Goal: Task Accomplishment & Management: Use online tool/utility

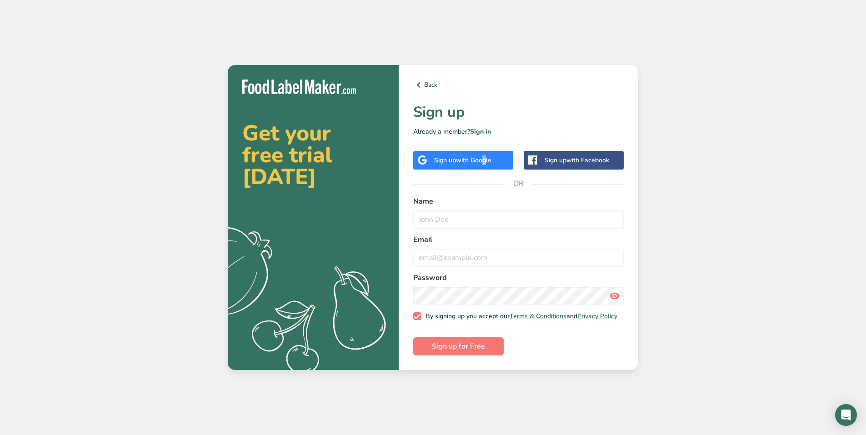
click at [482, 156] on span "with Google" at bounding box center [473, 160] width 35 height 9
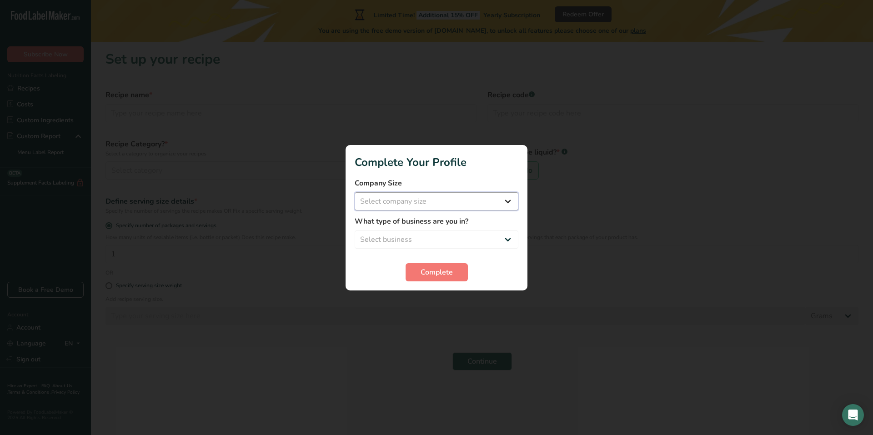
click at [450, 205] on select "Select company size Fewer than 10 Employees 10 to 50 Employees 51 to 500 Employ…" at bounding box center [437, 201] width 164 height 18
select select "1"
click at [355, 192] on select "Select company size Fewer than 10 Employees 10 to 50 Employees 51 to 500 Employ…" at bounding box center [437, 201] width 164 height 18
click at [447, 238] on select "Select business Packaged Food Manufacturer Restaurant & Cafe Bakery Meal Plans …" at bounding box center [437, 239] width 164 height 18
select select "8"
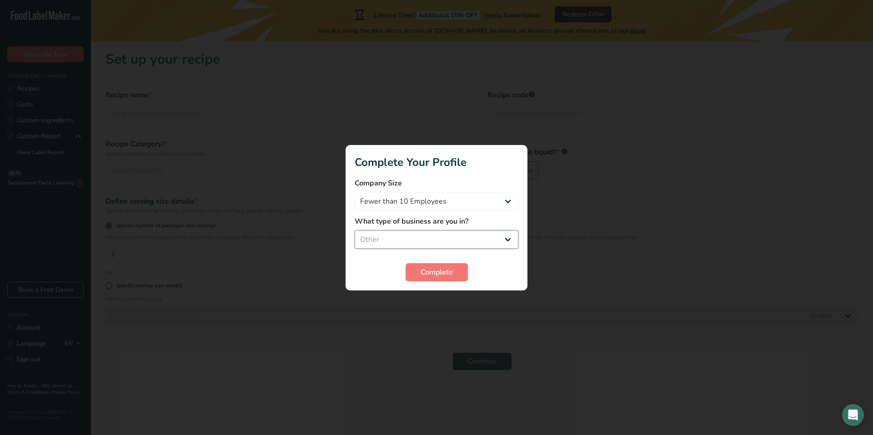
click at [355, 230] on select "Select business Packaged Food Manufacturer Restaurant & Cafe Bakery Meal Plans …" at bounding box center [437, 239] width 164 height 18
click at [447, 269] on span "Complete" at bounding box center [436, 272] width 32 height 11
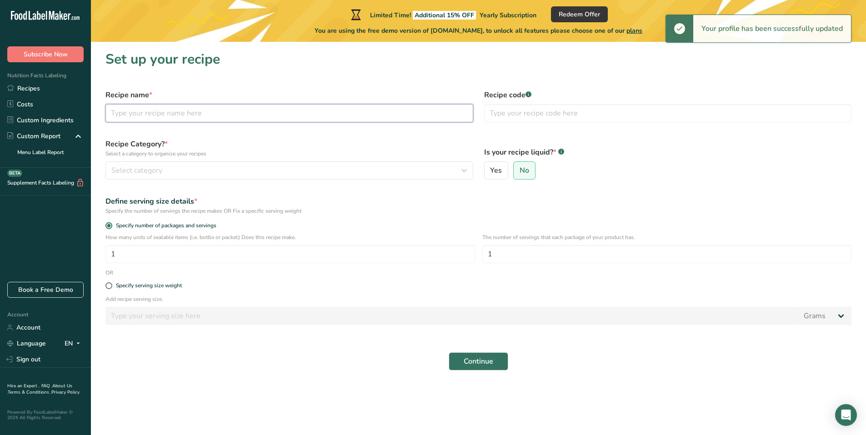
click at [214, 112] on input "text" at bounding box center [289, 113] width 368 height 18
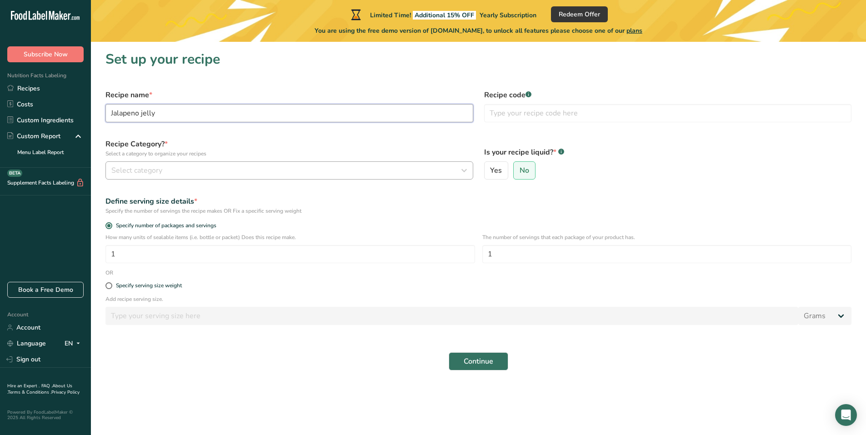
type input "Jalapeno jelly"
click at [196, 174] on div "Select category" at bounding box center [286, 170] width 350 height 11
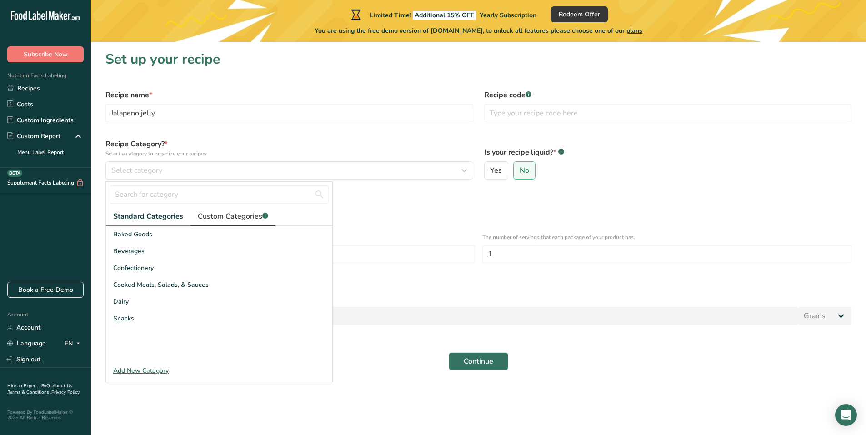
click at [237, 221] on span "Custom Categories .a-a{fill:#347362;}.b-a{fill:#fff;}" at bounding box center [233, 216] width 70 height 11
click at [132, 217] on span "Standard Categories" at bounding box center [147, 216] width 69 height 11
click at [140, 315] on div "Snacks" at bounding box center [219, 318] width 226 height 17
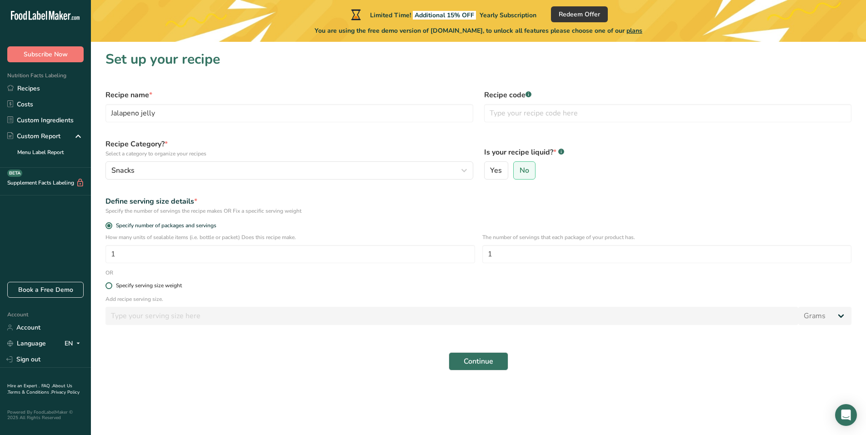
click at [165, 285] on div "Specify serving size weight" at bounding box center [149, 285] width 66 height 7
click at [111, 285] on input "Specify serving size weight" at bounding box center [108, 286] width 6 height 6
radio input "true"
radio input "false"
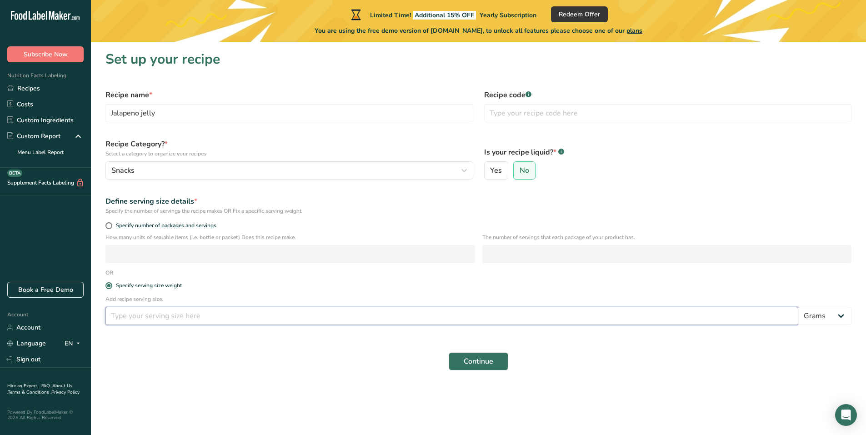
click at [203, 319] on input "number" at bounding box center [451, 316] width 693 height 18
type input "1"
drag, startPoint x: 835, startPoint y: 308, endPoint x: 843, endPoint y: 316, distance: 11.3
click at [835, 308] on select "Grams kg mg mcg lb oz l mL fl oz tbsp tsp cup qt gallon" at bounding box center [824, 316] width 53 height 18
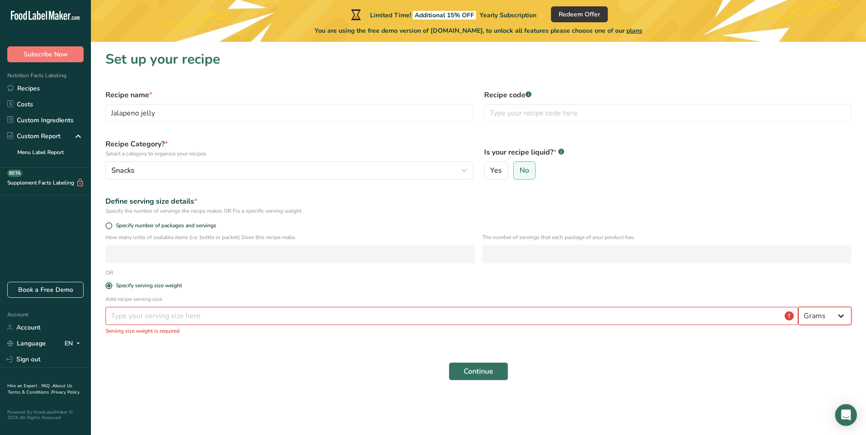
select select "19"
click at [798, 307] on select "Grams kg mg mcg lb oz l mL fl oz tbsp tsp cup qt gallon" at bounding box center [824, 316] width 53 height 18
select select "22"
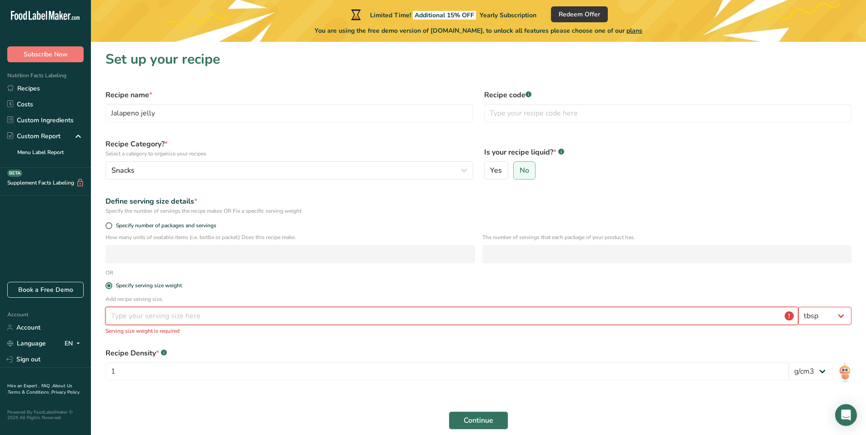
click at [749, 313] on input "number" at bounding box center [451, 316] width 693 height 18
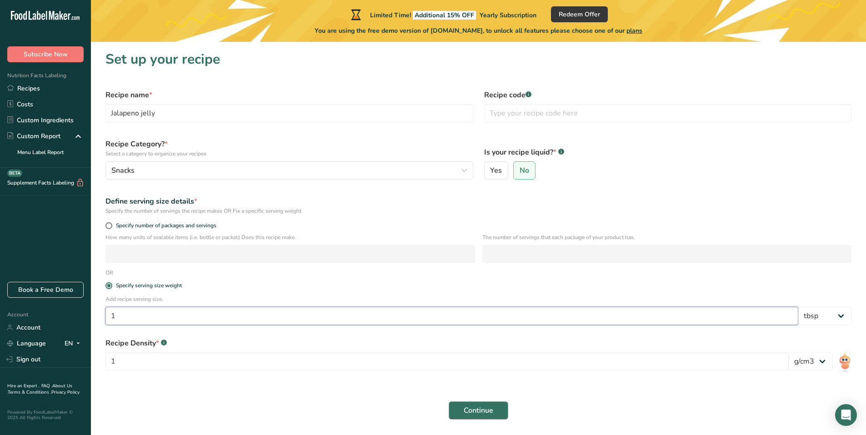
type input "1"
click at [504, 408] on button "Continue" at bounding box center [479, 410] width 60 height 18
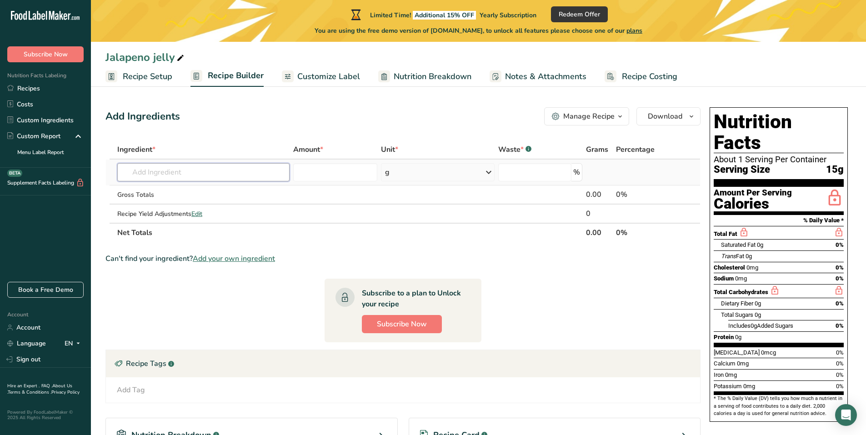
click at [215, 172] on input "text" at bounding box center [203, 172] width 172 height 18
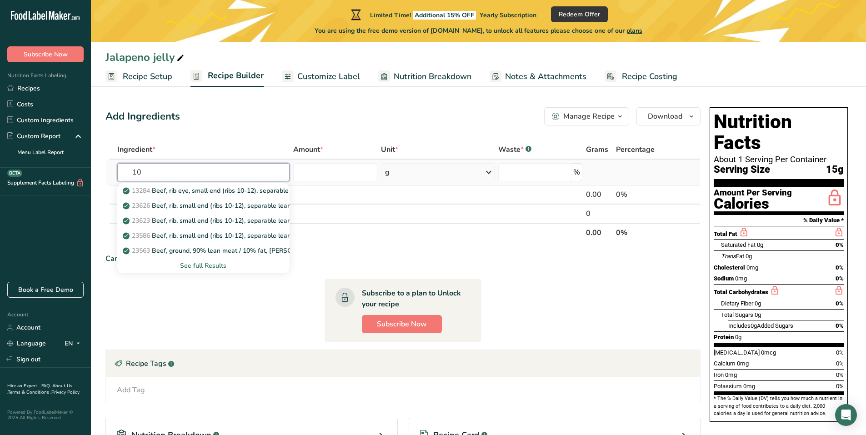
type input "1"
type input "jala"
click at [206, 195] on p "11979 Peppers, jalapeno, raw" at bounding box center [172, 191] width 94 height 10
type input "Peppers, jalapeno, raw"
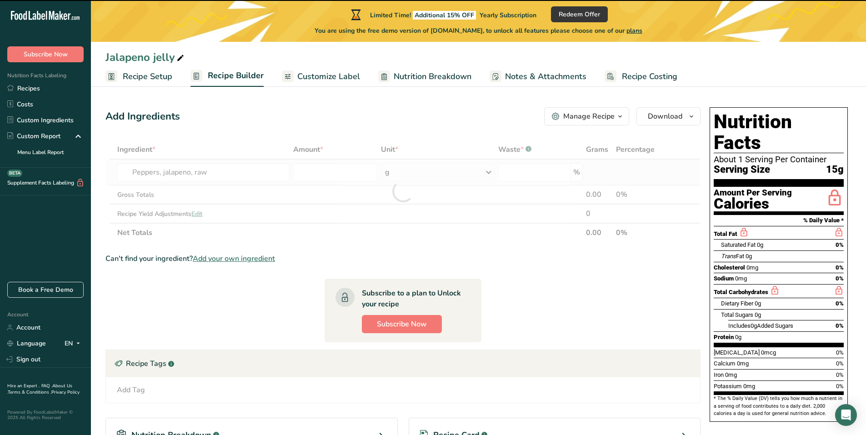
type input "0"
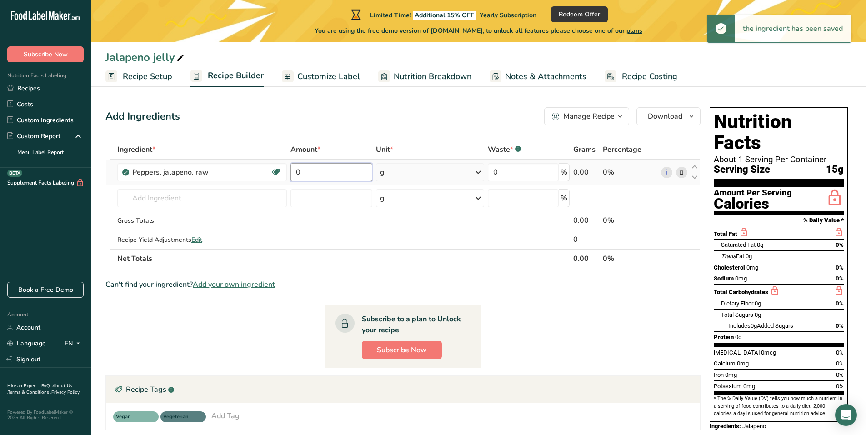
click at [338, 170] on input "0" at bounding box center [330, 172] width 81 height 18
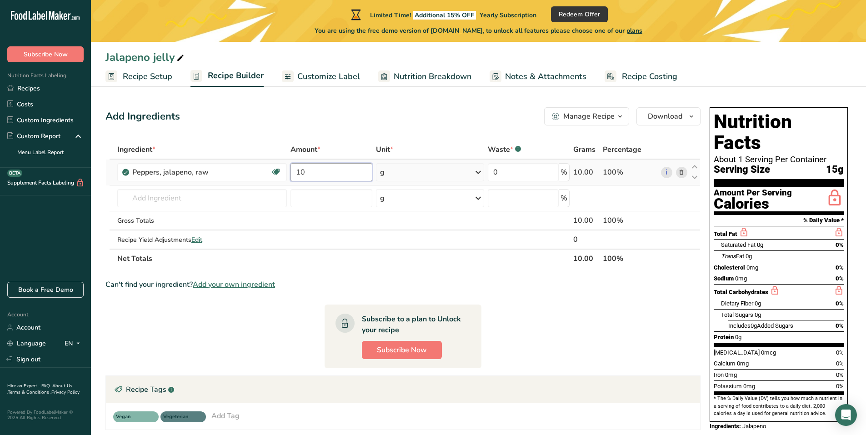
type input "10"
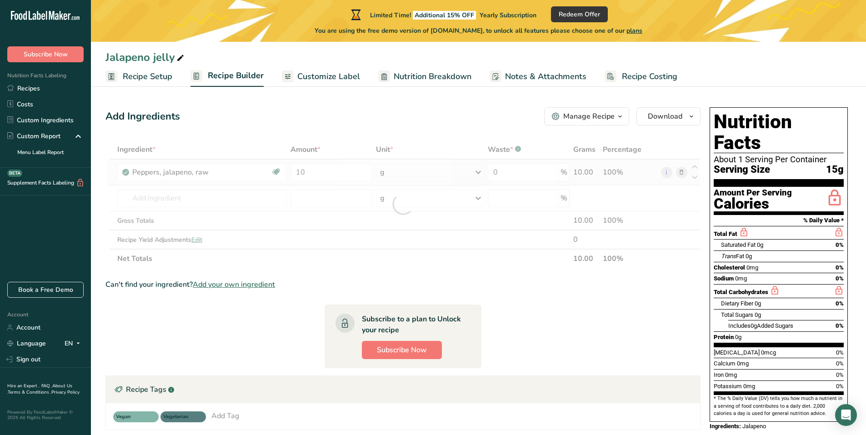
click at [455, 165] on div "Ingredient * Amount * Unit * Waste * .a-a{fill:#347362;}.b-a{fill:#fff;} Grams …" at bounding box center [402, 204] width 595 height 128
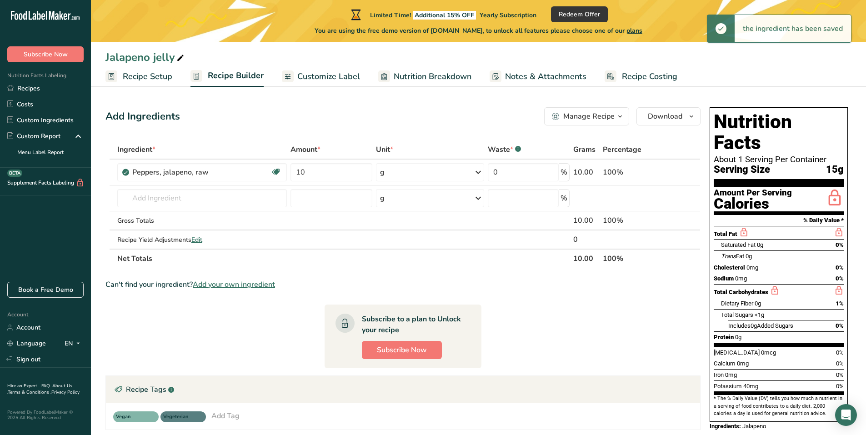
click at [453, 173] on div "g" at bounding box center [430, 172] width 109 height 18
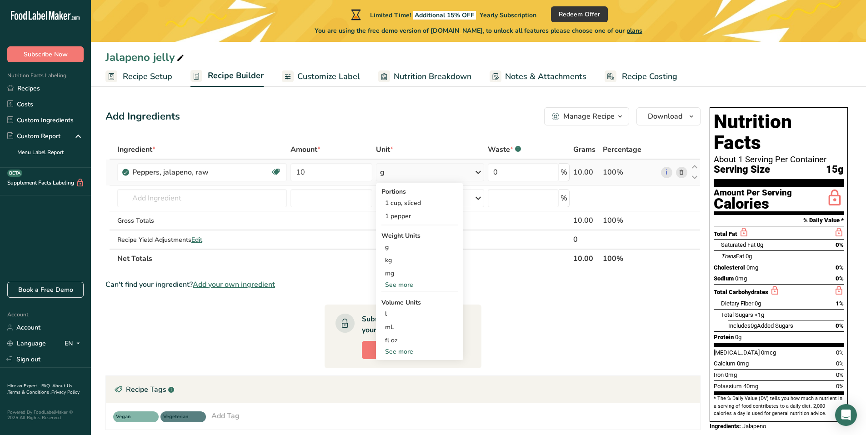
click at [395, 355] on div "See more" at bounding box center [419, 352] width 76 height 10
click at [277, 200] on input "text" at bounding box center [202, 198] width 170 height 18
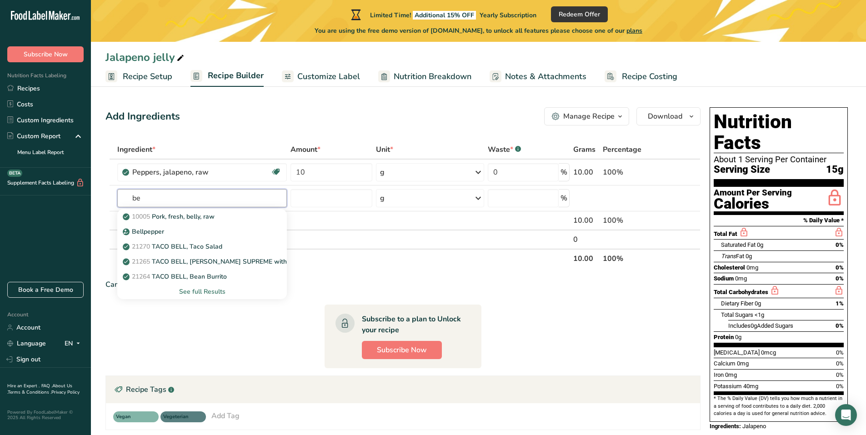
type input "b"
type input "red bell"
click at [154, 232] on p "Red Bell Pepper" at bounding box center [152, 232] width 55 height 10
type input "Red Bell Pepper"
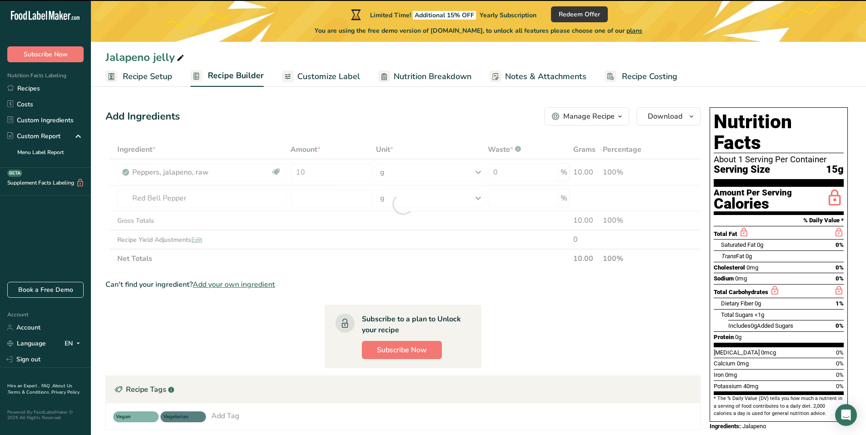
type input "0"
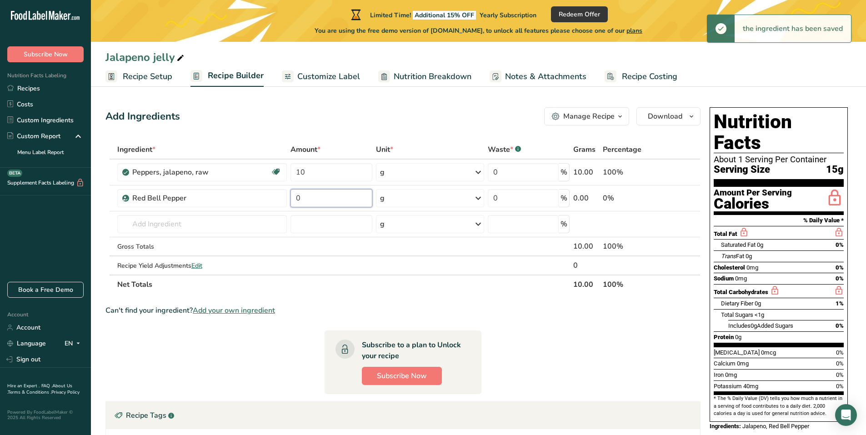
click at [350, 200] on input "0" at bounding box center [330, 198] width 81 height 18
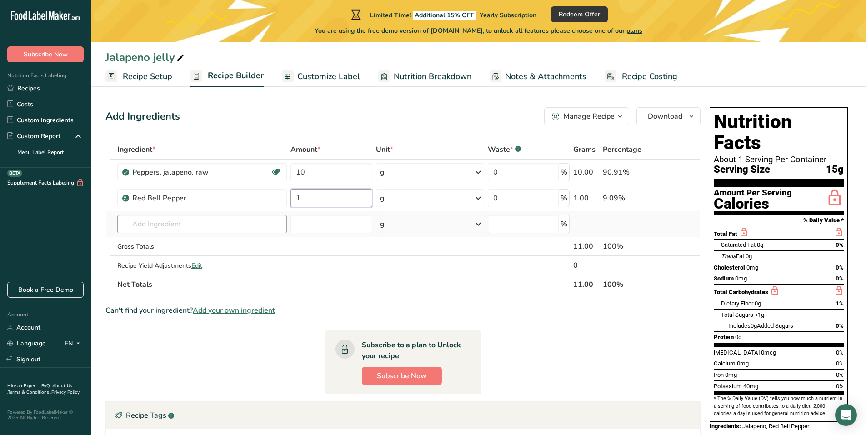
type input "1"
click at [205, 226] on div "Ingredient * Amount * Unit * Waste * .a-a{fill:#347362;}.b-a{fill:#fff;} Grams …" at bounding box center [402, 217] width 595 height 154
type input "g"
type input "Green Bell Pepper"
click at [192, 256] on div "Add your own ingredient" at bounding box center [202, 258] width 155 height 10
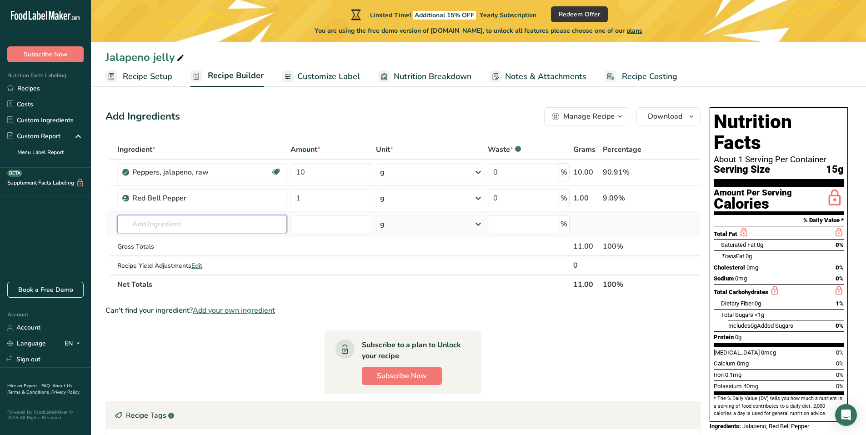
click at [206, 225] on input "text" at bounding box center [202, 224] width 170 height 18
type input "Green Bell Pepper"
click at [312, 223] on input "number" at bounding box center [330, 224] width 81 height 18
